Goal: Task Accomplishment & Management: Use online tool/utility

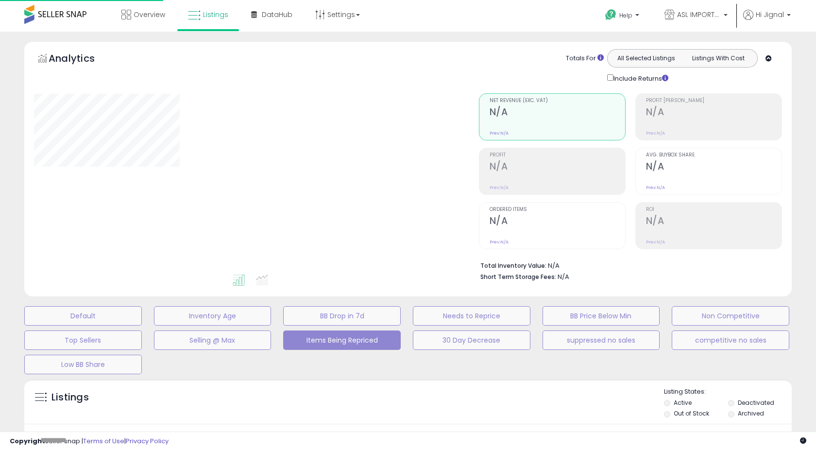
scroll to position [169, 0]
select select "**"
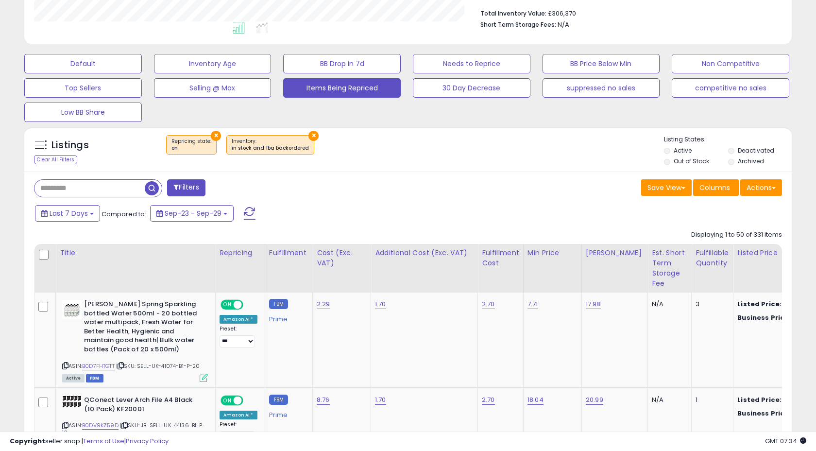
scroll to position [253, 0]
click at [756, 183] on button "Actions" at bounding box center [761, 187] width 42 height 17
click at [732, 247] on link "Export All Columns" at bounding box center [722, 248] width 106 height 15
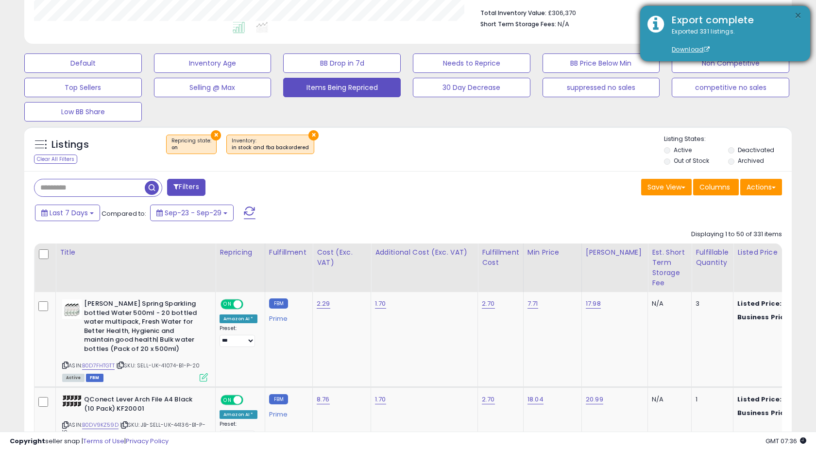
click at [801, 15] on button "×" at bounding box center [798, 16] width 8 height 12
